Goal: Task Accomplishment & Management: Manage account settings

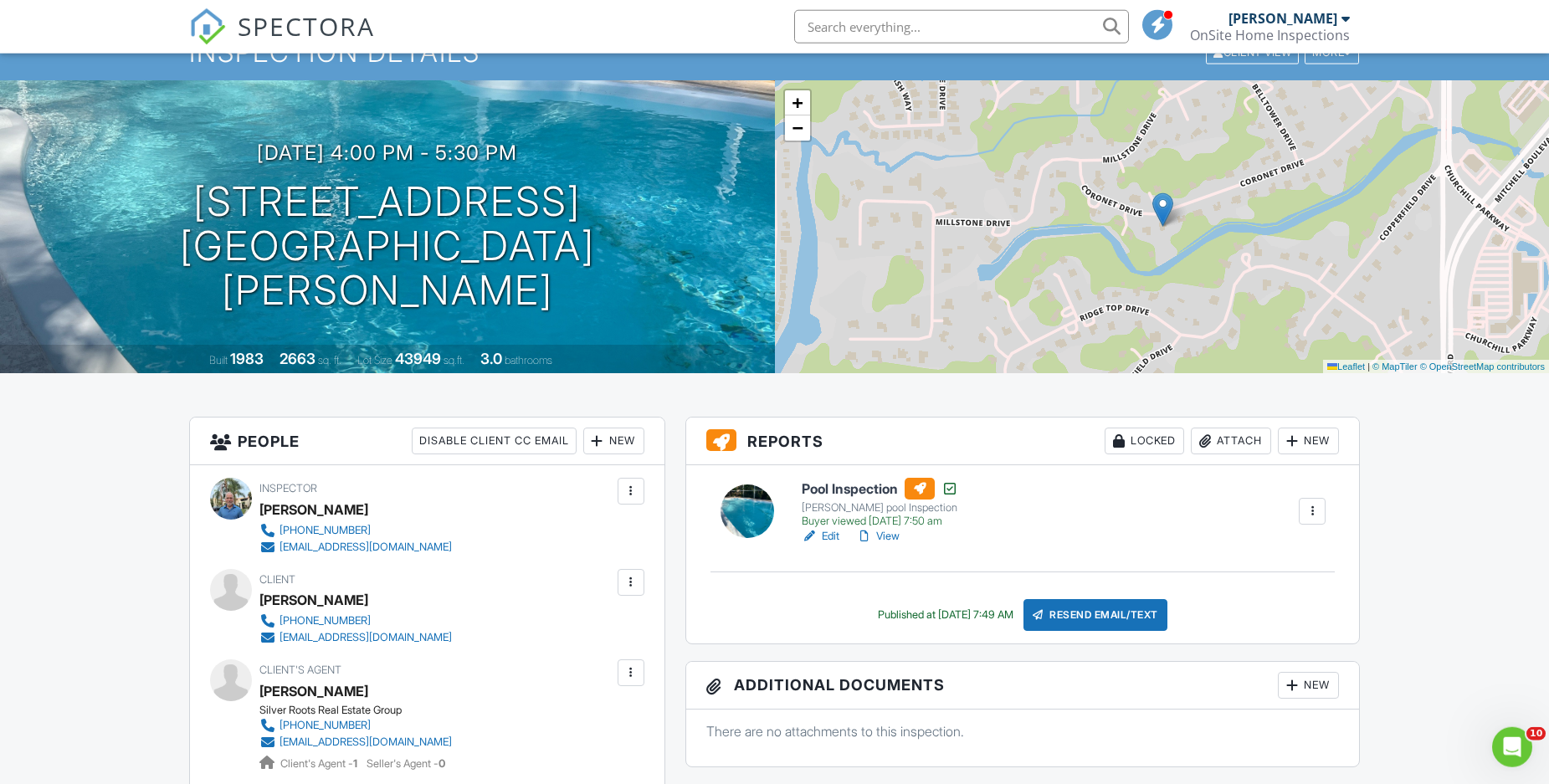
scroll to position [256, 0]
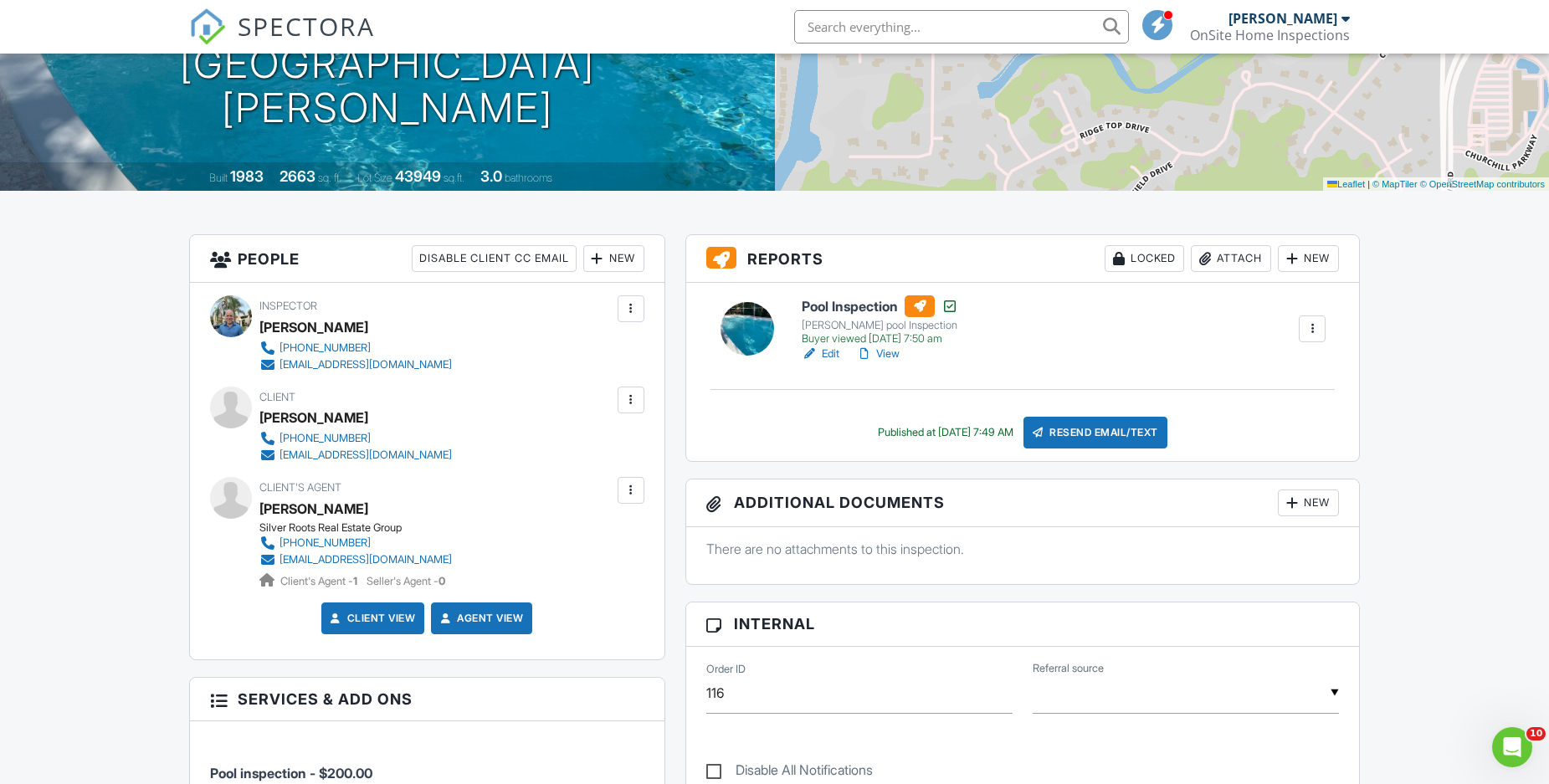
click at [884, 347] on link "View" at bounding box center [878, 354] width 44 height 17
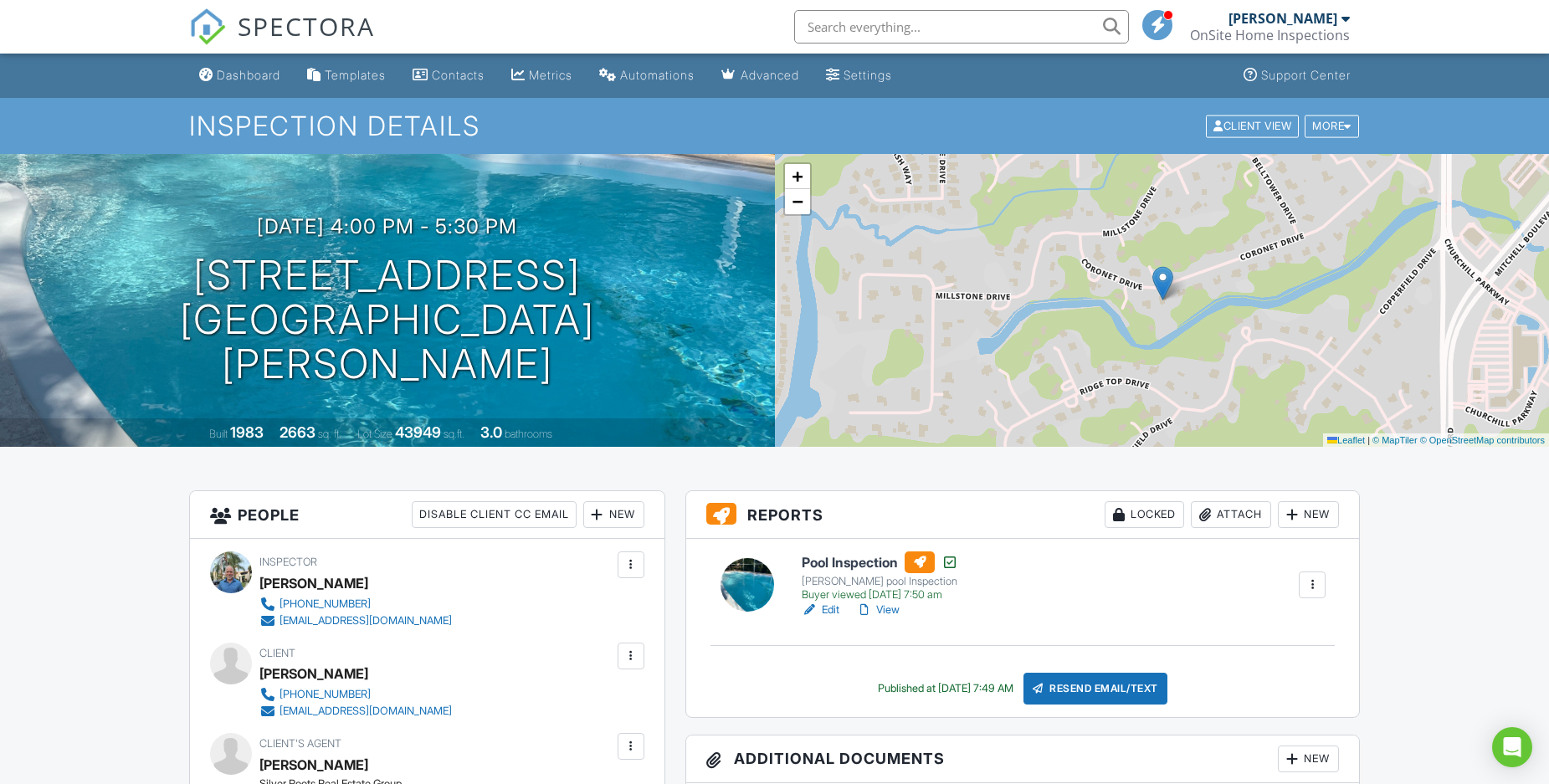
click at [1075, 681] on div "Resend Email/Text" at bounding box center [1096, 688] width 144 height 32
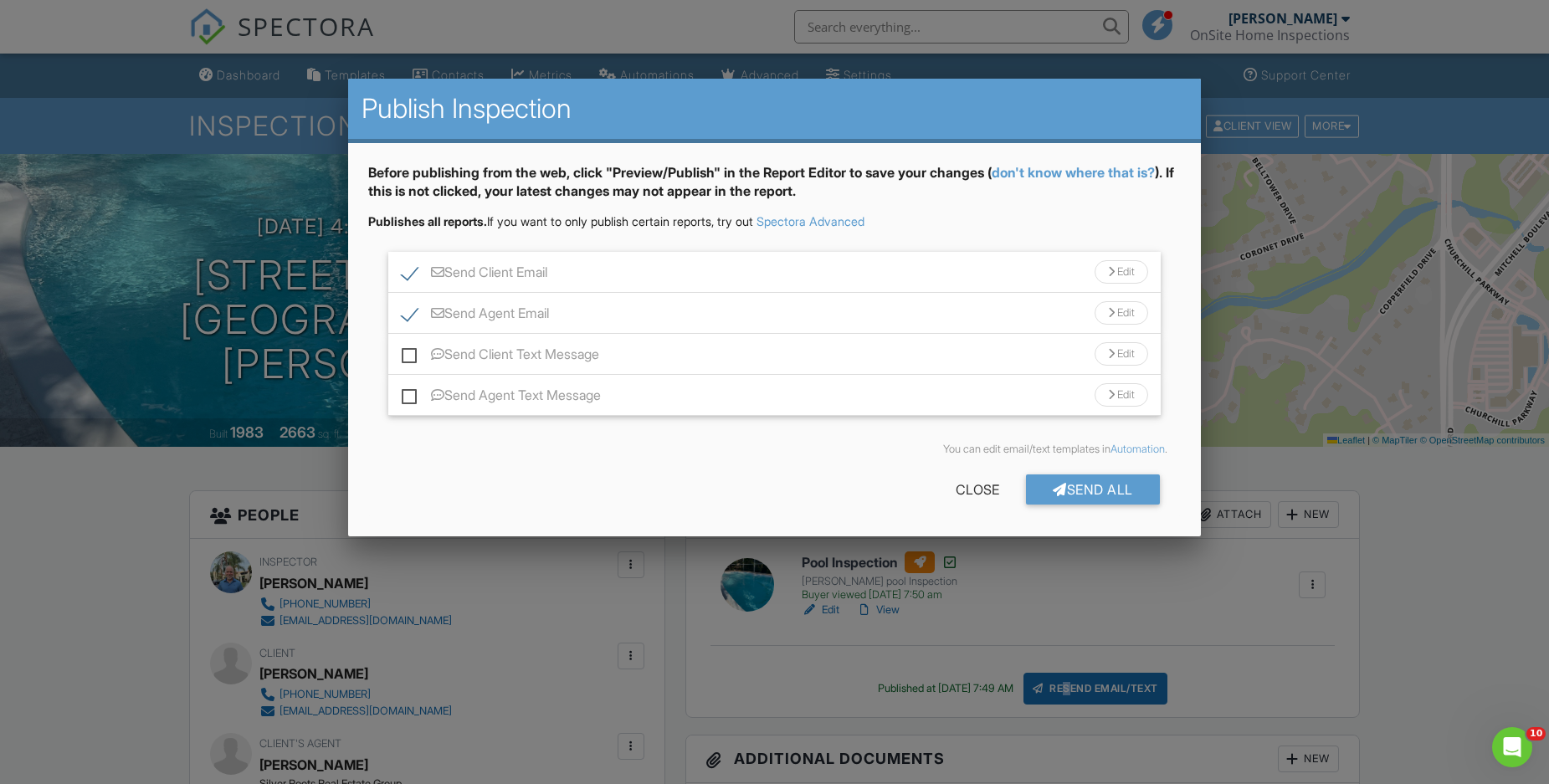
click at [410, 354] on label "Send Client Text Message" at bounding box center [501, 356] width 198 height 21
click at [410, 351] on input "Send Client Text Message" at bounding box center [407, 345] width 11 height 11
checkbox input "true"
click at [407, 392] on label "Send Agent Text Message" at bounding box center [502, 397] width 200 height 21
click at [407, 392] on input "Send Agent Text Message" at bounding box center [407, 387] width 11 height 11
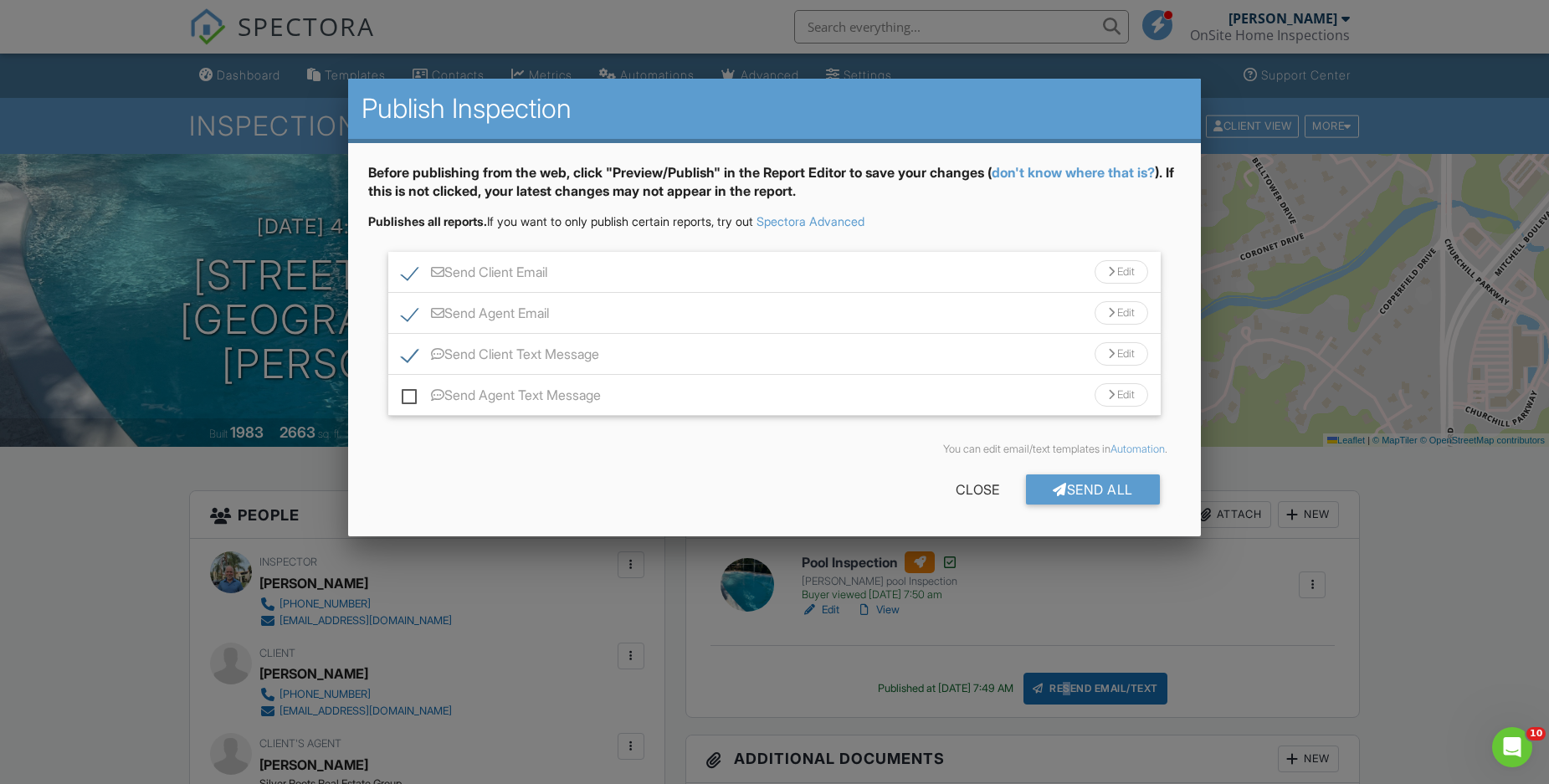
checkbox input "true"
click at [1064, 486] on div "Send All" at bounding box center [1094, 490] width 134 height 30
